Goal: Task Accomplishment & Management: Use online tool/utility

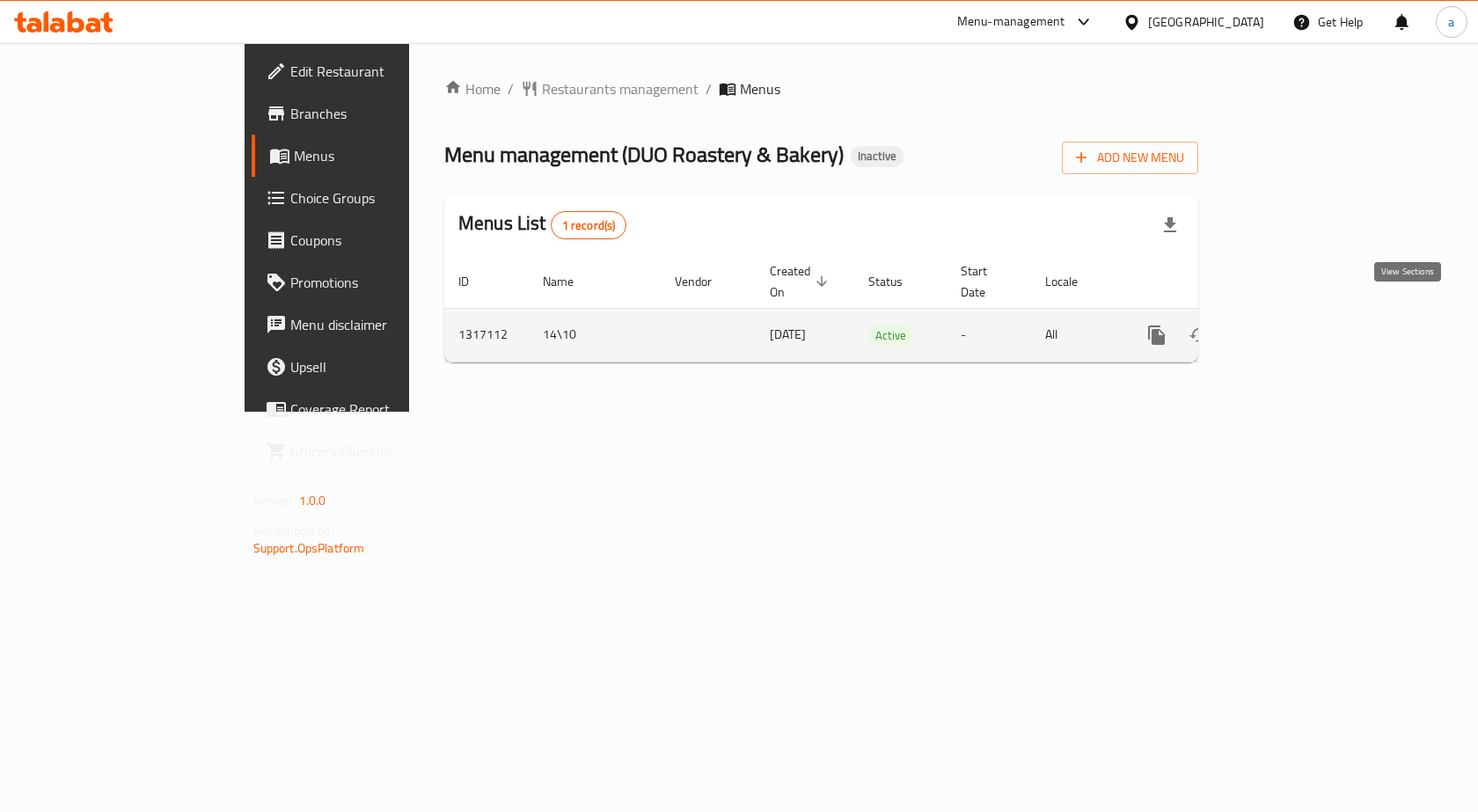
click at [1294, 324] on icon "enhanced table" at bounding box center [1284, 335] width 21 height 21
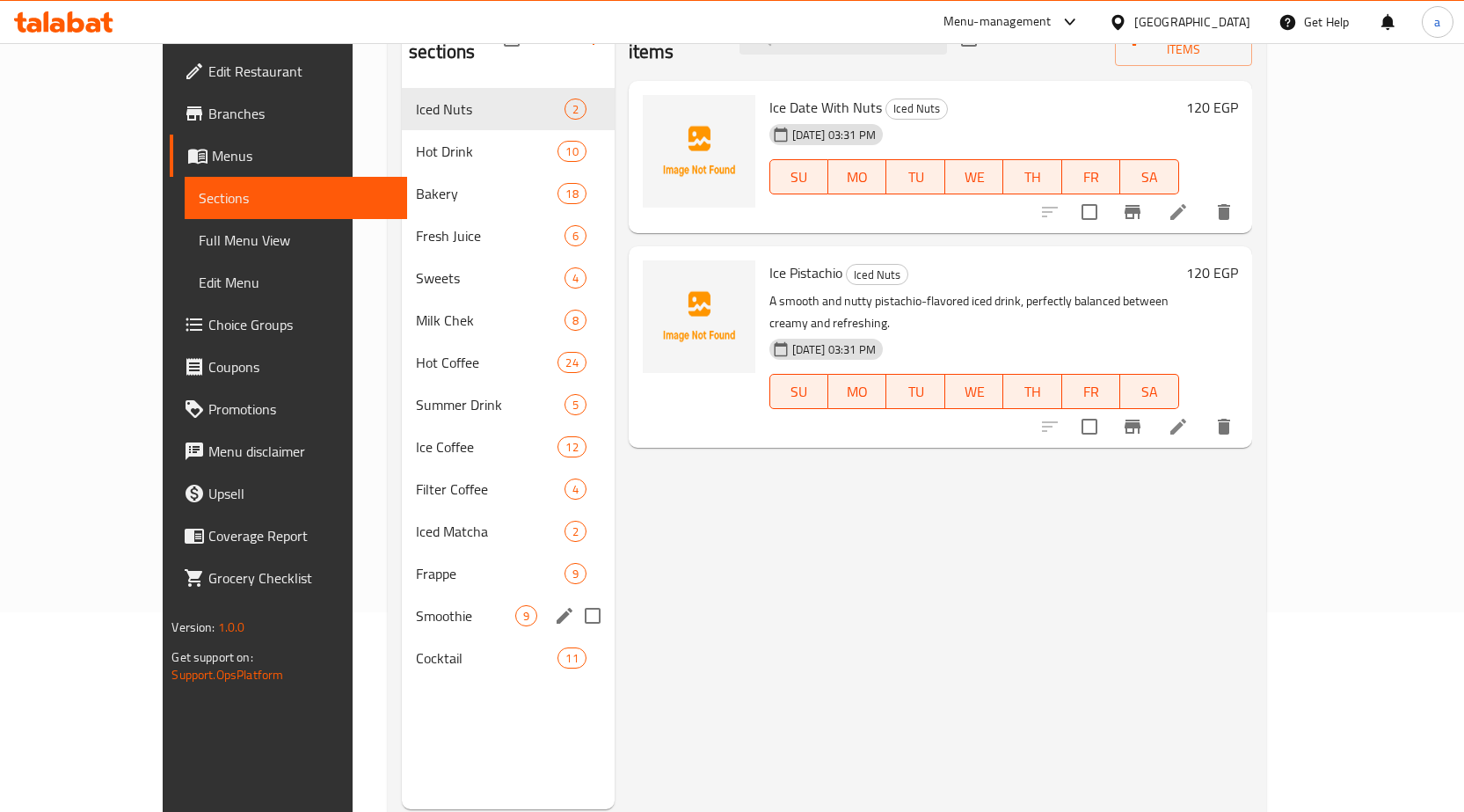
scroll to position [158, 0]
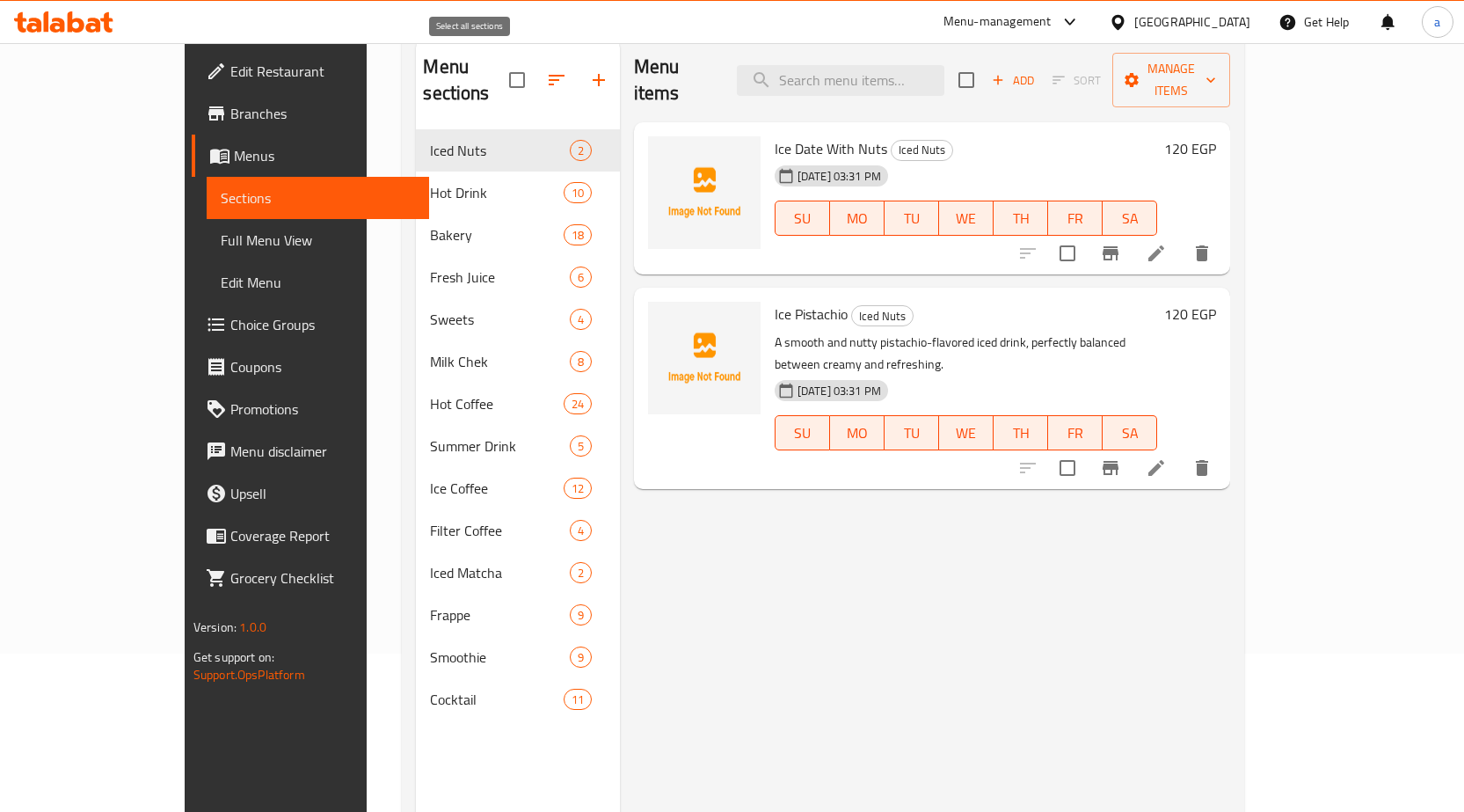
click at [499, 66] on input "checkbox" at bounding box center [516, 79] width 37 height 37
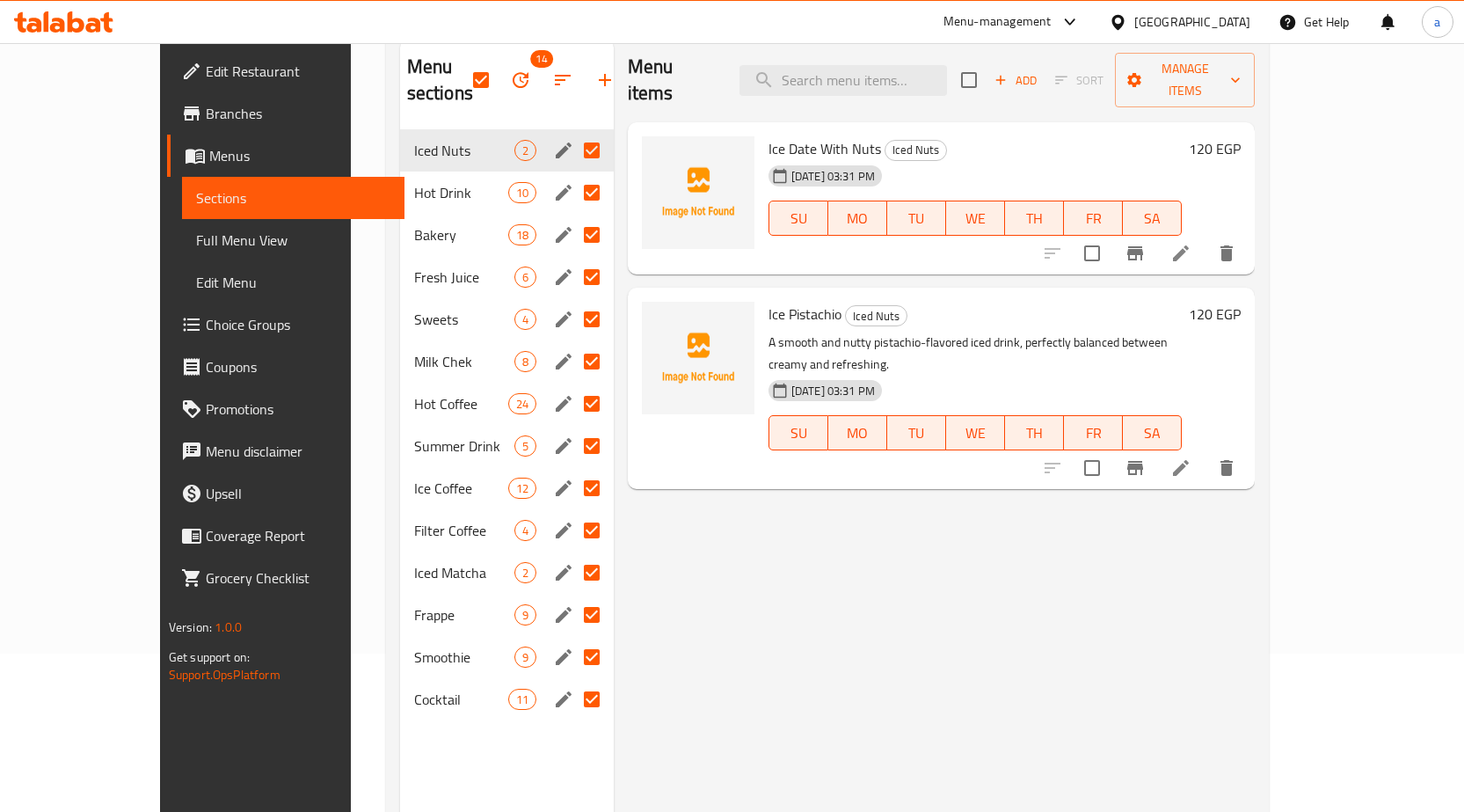
scroll to position [0, 0]
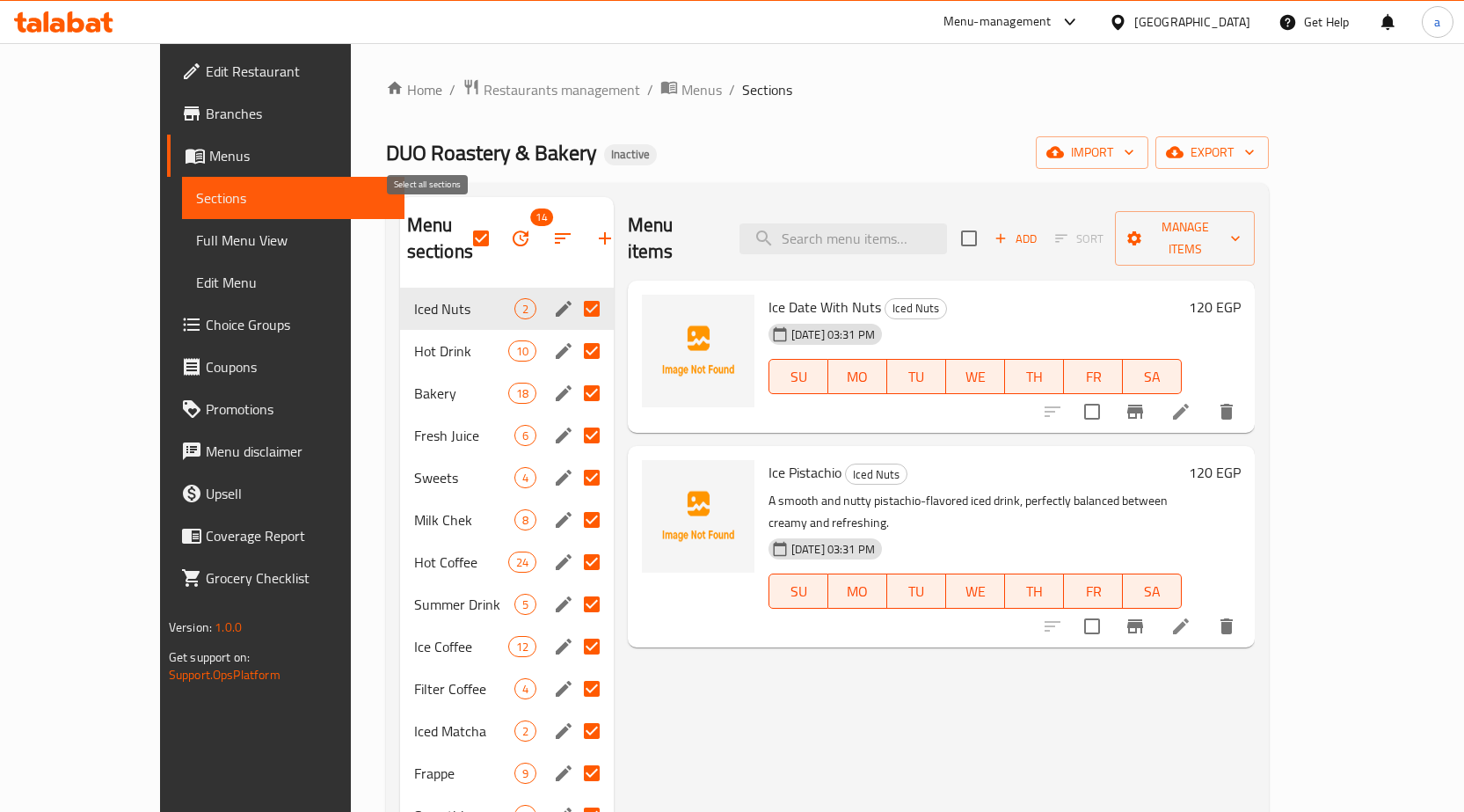
click at [462, 226] on input "checkbox" at bounding box center [480, 238] width 37 height 37
checkbox input "false"
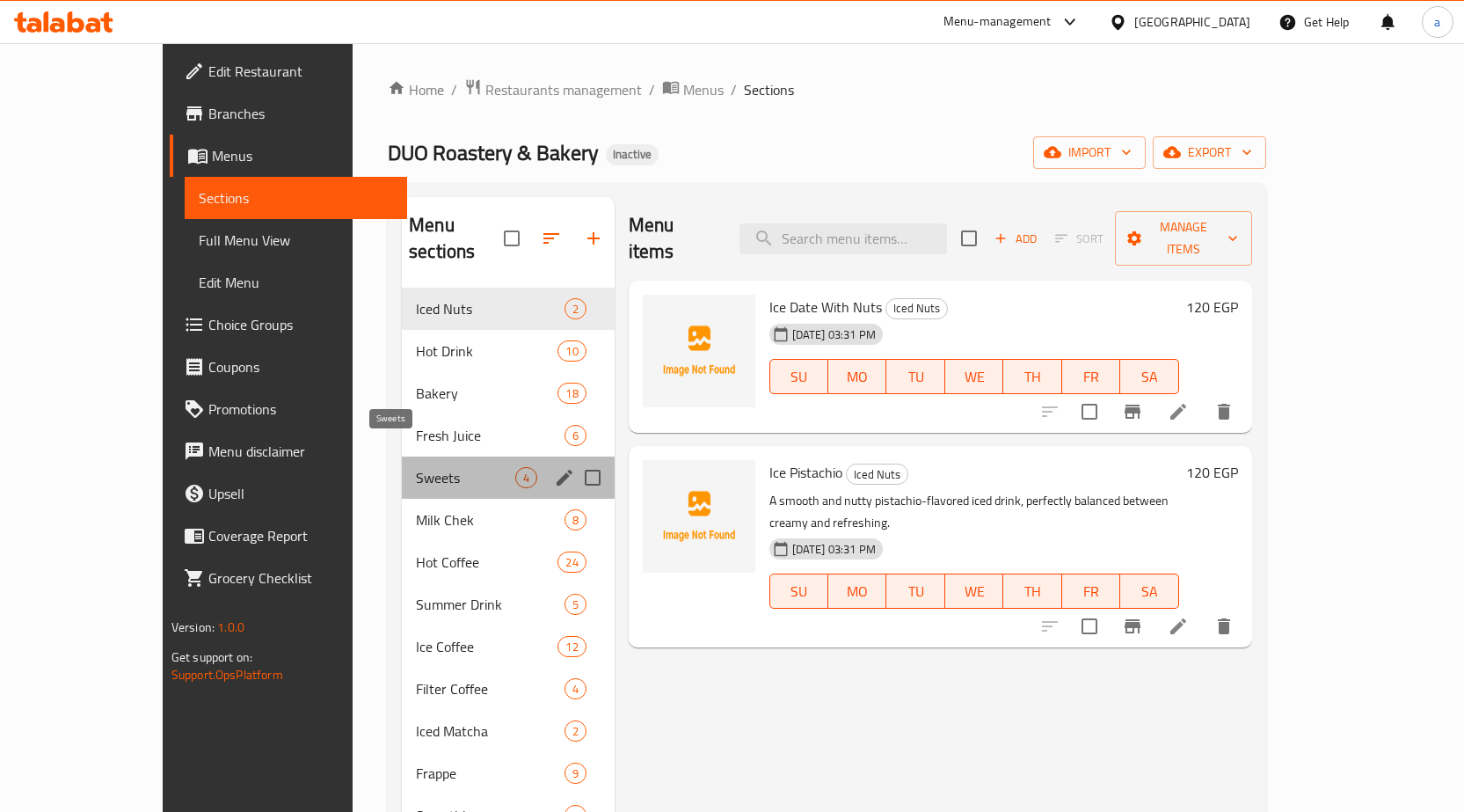
click at [416, 467] on span "Sweets" at bounding box center [465, 477] width 99 height 21
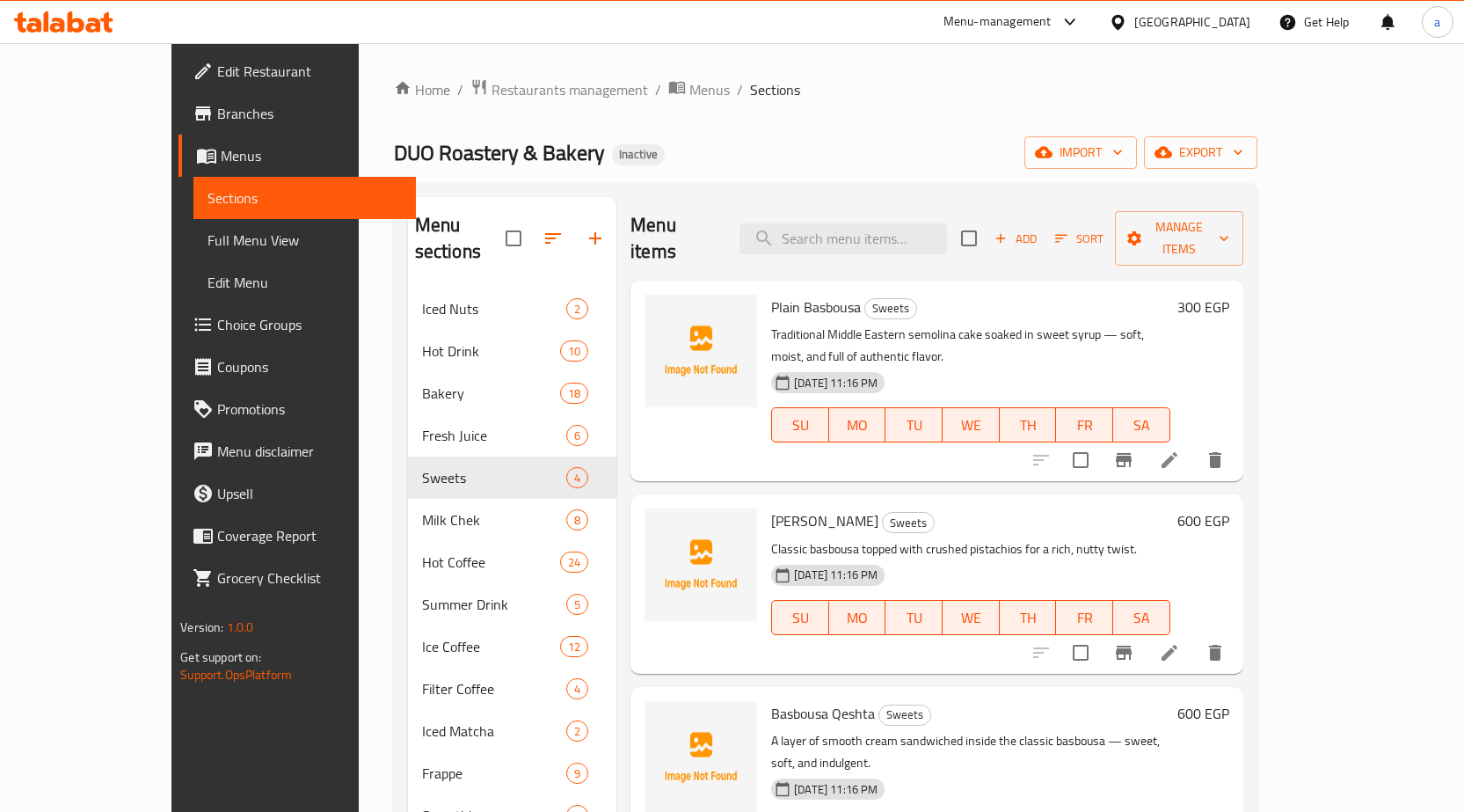
click at [813, 323] on p "Traditional Middle Eastern semolina cake soaked in sweet syrup — soft, moist, a…" at bounding box center [970, 345] width 398 height 44
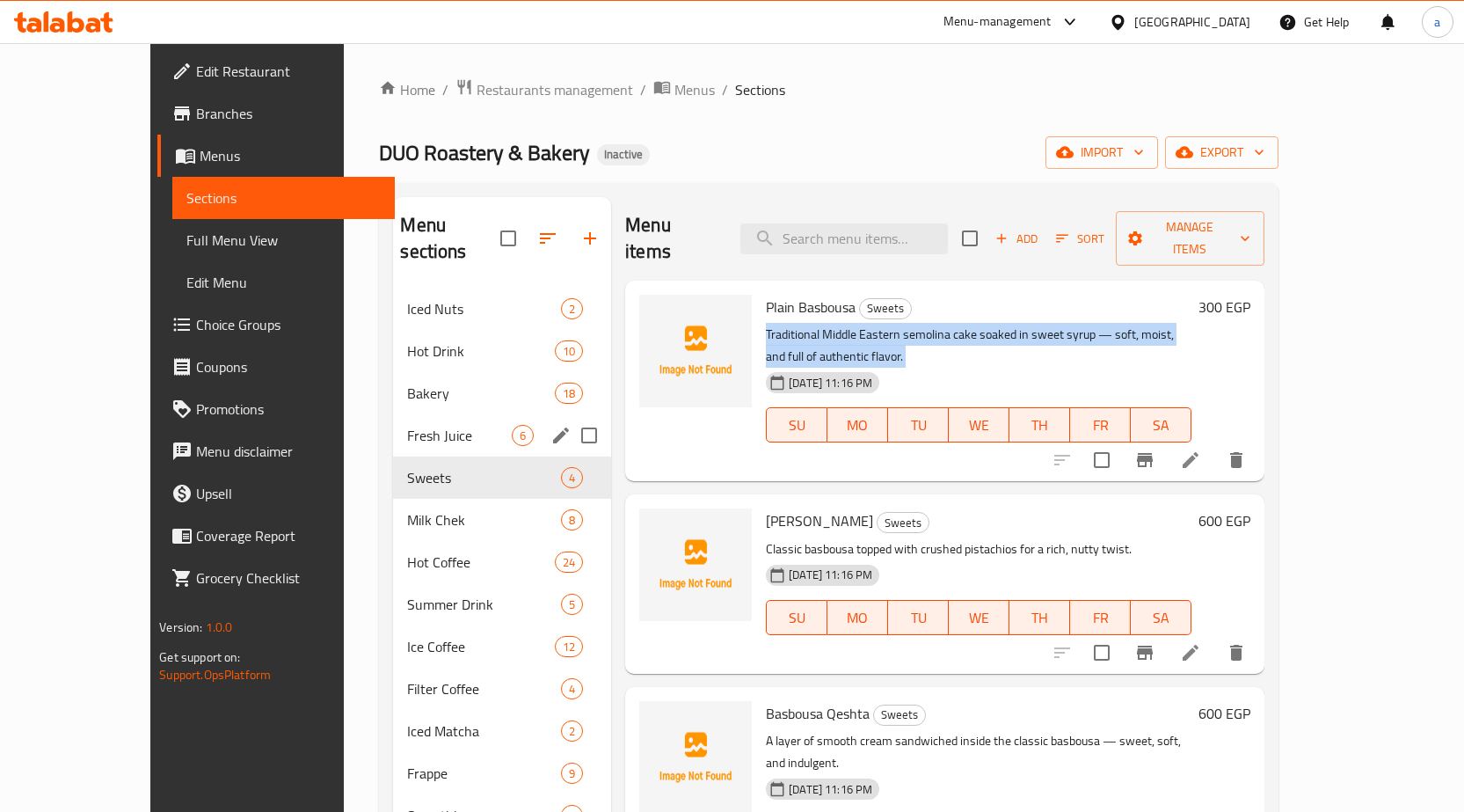
copy div "Traditional Middle Eastern semolina cake soaked in sweet syrup — soft, moist, a…"
